Goal: Transaction & Acquisition: Purchase product/service

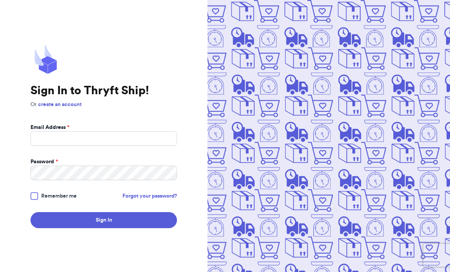
scroll to position [83, 0]
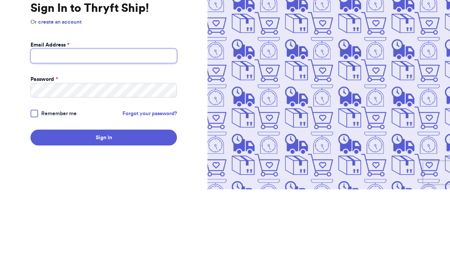
type input "[EMAIL_ADDRESS][DOMAIN_NAME]"
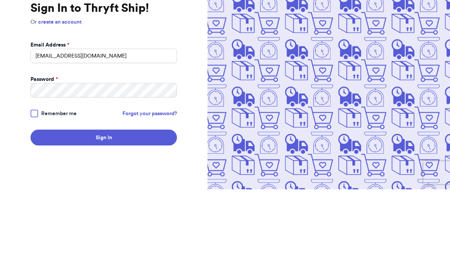
click at [104, 212] on button "Sign In" at bounding box center [104, 220] width 147 height 16
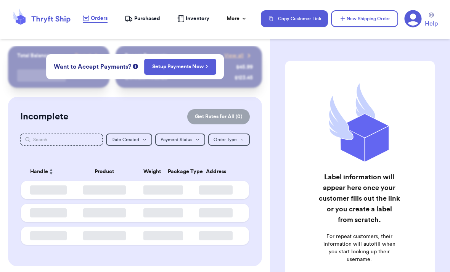
checkbox input "false"
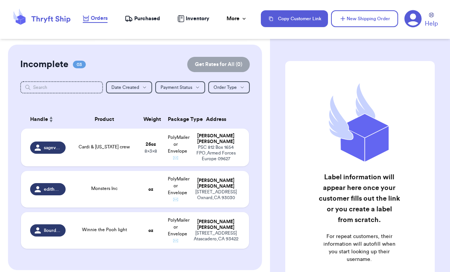
scroll to position [57, 0]
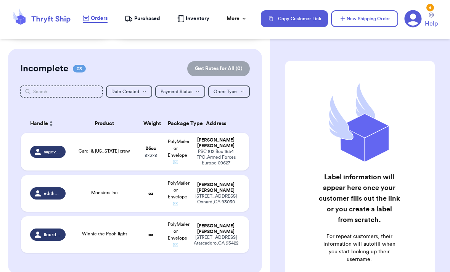
click at [208, 154] on div "PSC [STREET_ADDRESS]" at bounding box center [216, 157] width 48 height 17
select select "GIFT"
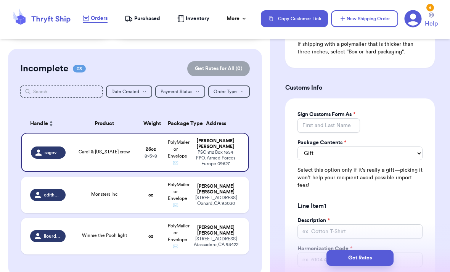
scroll to position [564, 0]
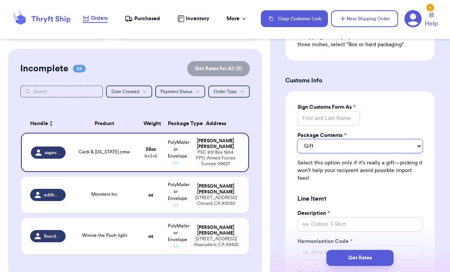
click at [350, 153] on select "Merchandise Gift Documents" at bounding box center [360, 146] width 125 height 14
click at [346, 153] on select "Merchandise Gift Documents" at bounding box center [360, 146] width 125 height 14
click at [345, 153] on select "Merchandise Gift Documents" at bounding box center [360, 146] width 125 height 14
click at [318, 152] on select "Merchandise Gift Documents" at bounding box center [360, 146] width 125 height 14
click at [324, 152] on select "Merchandise Gift Documents" at bounding box center [360, 146] width 125 height 14
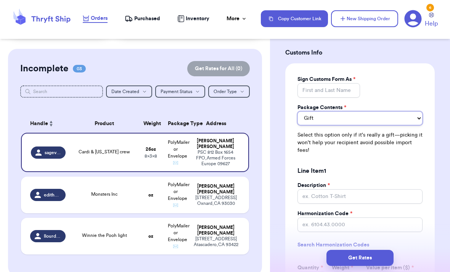
scroll to position [592, 0]
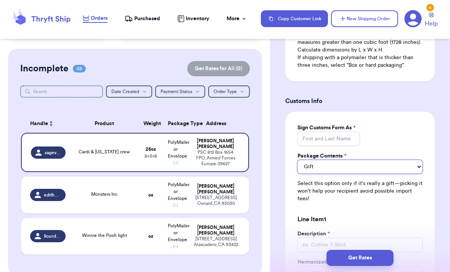
click at [338, 172] on select "Merchandise Gift Documents" at bounding box center [360, 167] width 125 height 14
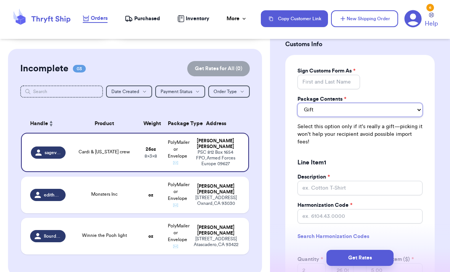
scroll to position [600, 0]
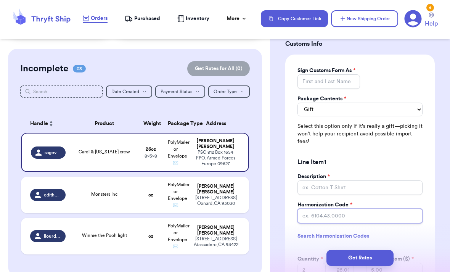
click at [344, 218] on input "Harmonization Code *" at bounding box center [360, 216] width 125 height 15
click at [367, 173] on div "Line Item 1" at bounding box center [360, 161] width 125 height 21
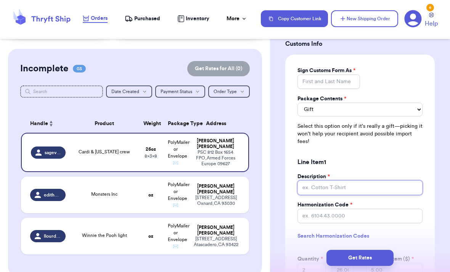
click at [351, 195] on input "Description *" at bounding box center [360, 187] width 125 height 15
click at [341, 86] on input "Sign Customs Form As *" at bounding box center [329, 81] width 63 height 15
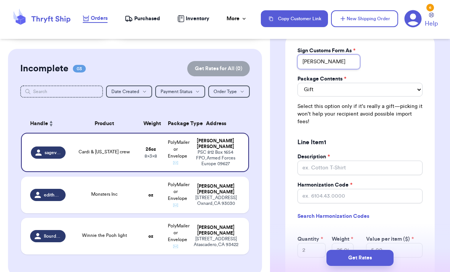
scroll to position [651, 0]
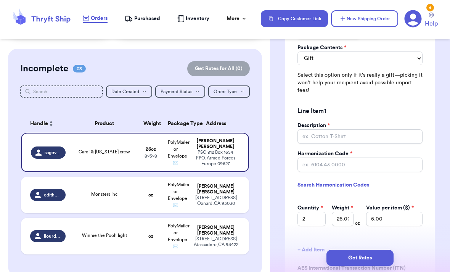
type input "[PERSON_NAME]"
click at [354, 144] on input "Description *" at bounding box center [360, 136] width 125 height 15
type input "Baby Clothes"
click at [372, 181] on div "Description * Baby Clothes Harmonization Code * Search Harmonization Codes Quan…" at bounding box center [360, 174] width 125 height 105
click at [395, 172] on input "Harmonization Code *" at bounding box center [360, 165] width 125 height 15
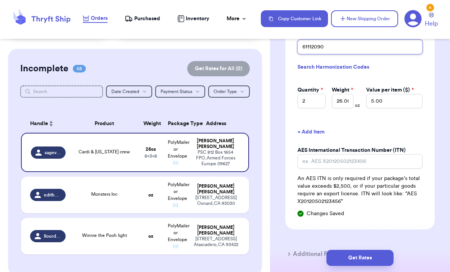
scroll to position [789, 0]
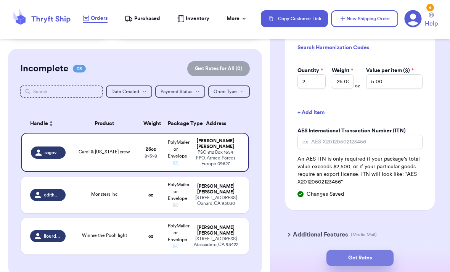
type input "61112090"
click at [383, 250] on button "Get Rates" at bounding box center [360, 258] width 67 height 16
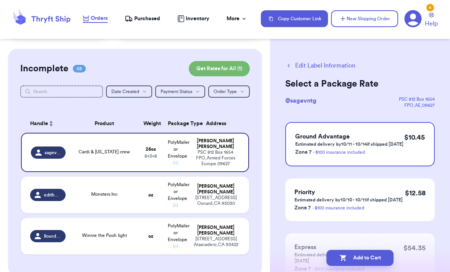
click at [380, 250] on button "Add to Cart" at bounding box center [360, 258] width 67 height 16
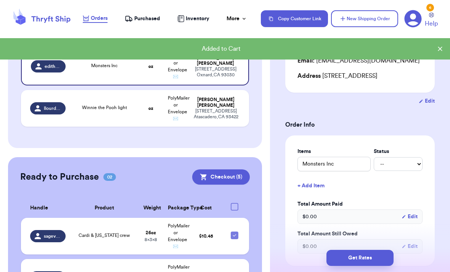
scroll to position [149, 0]
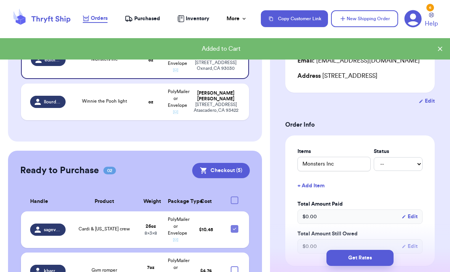
click at [215, 253] on td "$ 4.74" at bounding box center [206, 271] width 37 height 37
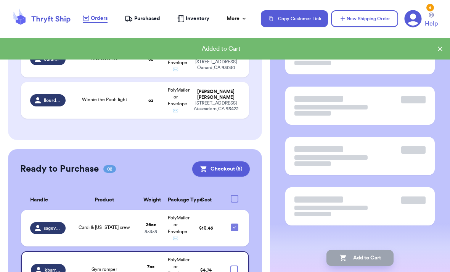
scroll to position [0, 0]
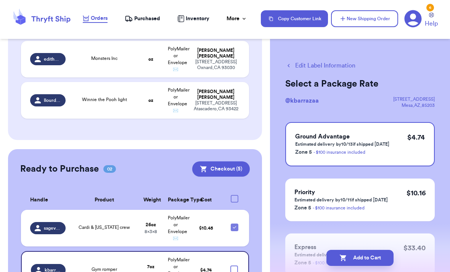
click at [336, 68] on button "Edit Label Information" at bounding box center [320, 65] width 70 height 9
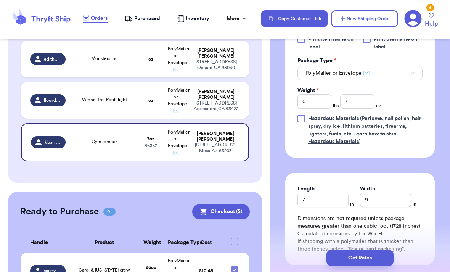
scroll to position [361, 0]
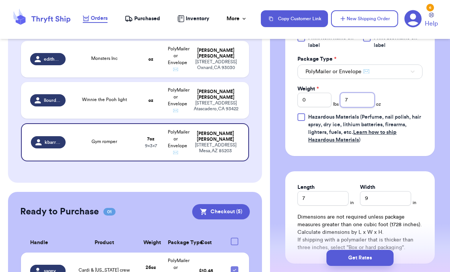
click at [361, 100] on input "7" at bounding box center [357, 100] width 34 height 15
click at [323, 104] on input "0" at bounding box center [315, 100] width 34 height 15
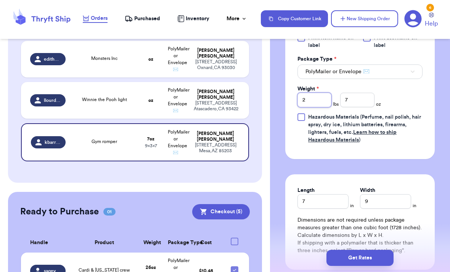
type input "2"
click at [364, 96] on input "7" at bounding box center [357, 100] width 34 height 15
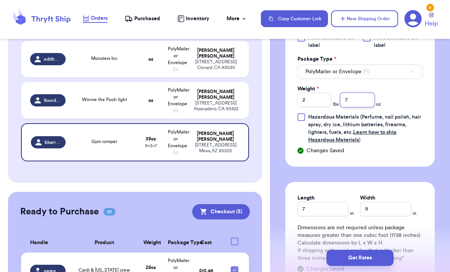
click at [364, 102] on input "7" at bounding box center [357, 100] width 34 height 15
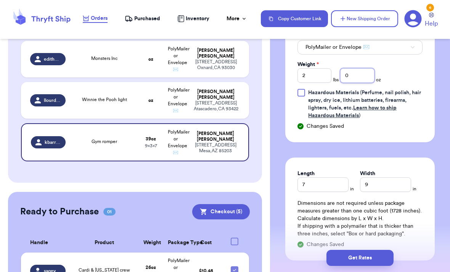
scroll to position [388, 0]
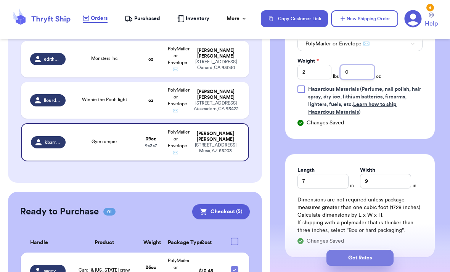
type input "0"
click at [393, 253] on button "Get Rates" at bounding box center [360, 258] width 67 height 16
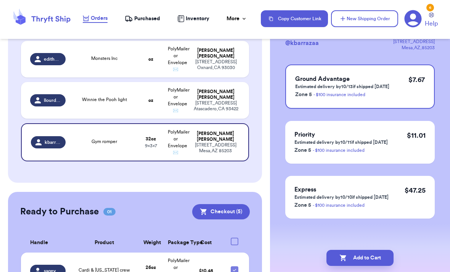
scroll to position [0, 0]
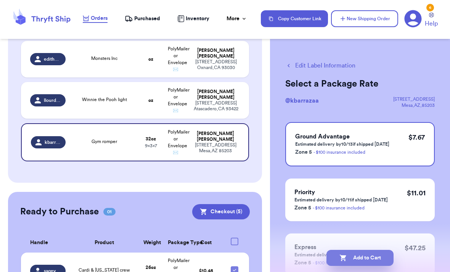
click at [373, 250] on button "Add to Cart" at bounding box center [360, 258] width 67 height 16
